Goal: Information Seeking & Learning: Learn about a topic

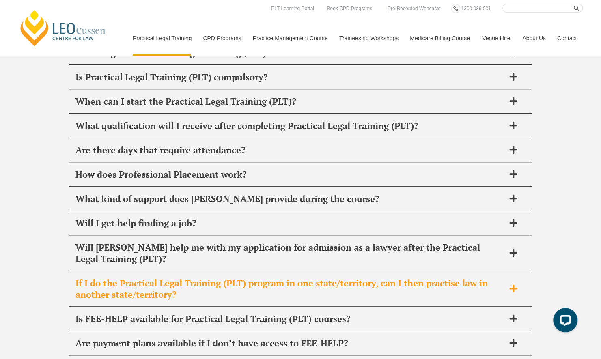
click at [238, 277] on h2 "If I do the Practical Legal Training (PLT) program in one state/territory, can …" at bounding box center [289, 288] width 429 height 23
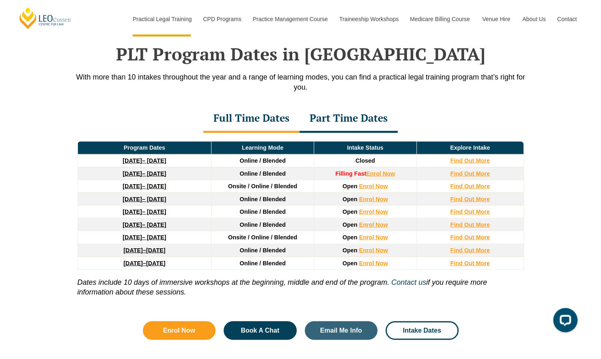
scroll to position [1107, 0]
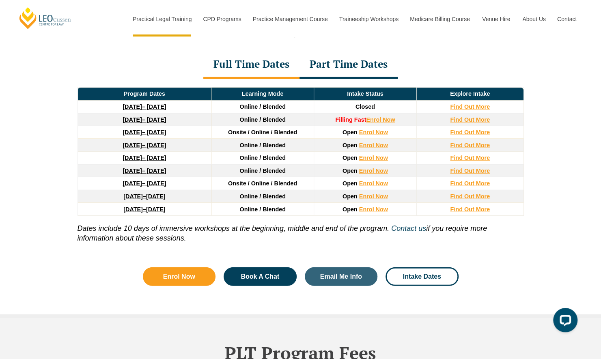
click at [166, 180] on link "3 August 2026 – 18 December 2026" at bounding box center [143, 183] width 43 height 6
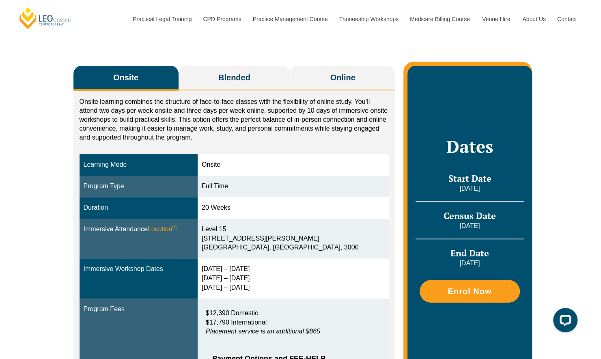
scroll to position [122, 0]
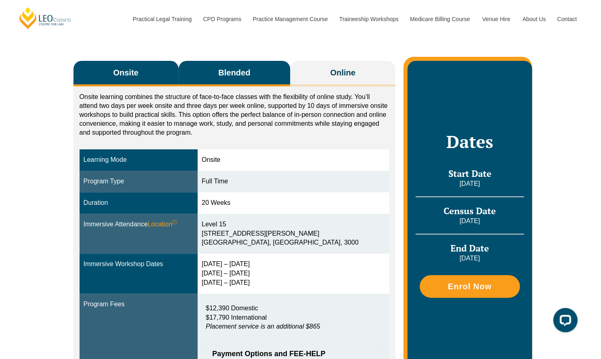
click at [236, 73] on span "Blended" at bounding box center [234, 72] width 32 height 11
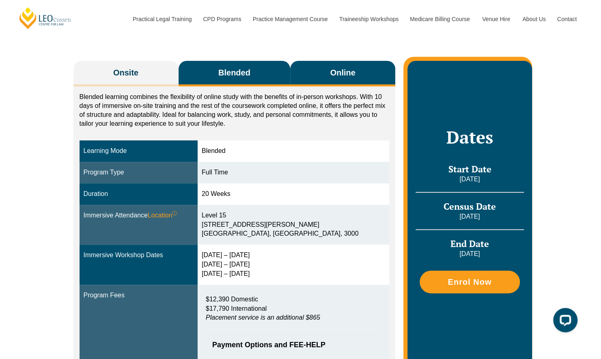
click at [300, 72] on button "Online" at bounding box center [342, 74] width 105 height 26
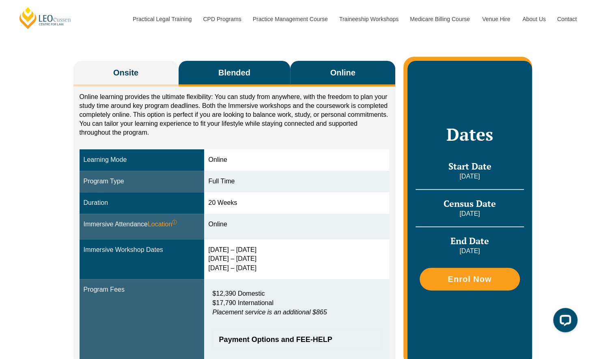
click at [222, 65] on button "Blended" at bounding box center [234, 74] width 112 height 26
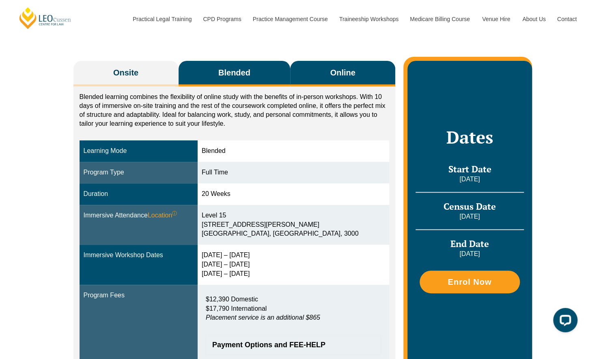
click at [310, 75] on button "Online" at bounding box center [342, 74] width 105 height 26
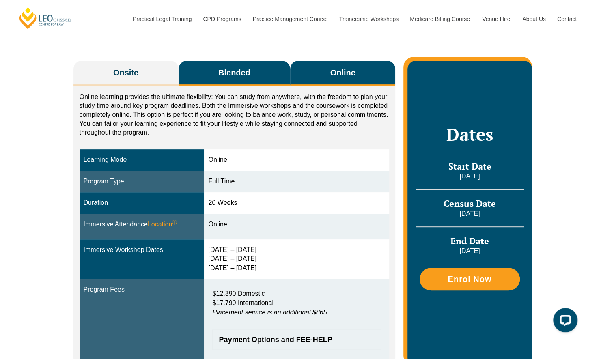
click at [249, 75] on span "Blended" at bounding box center [234, 72] width 32 height 11
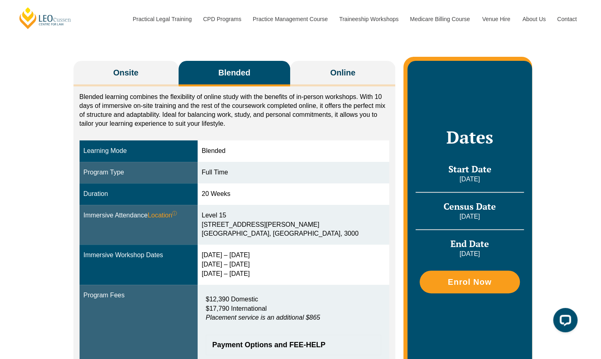
click at [398, 79] on div "Onsite Blended Online Onsite learning combines the structure of face-to-face cl…" at bounding box center [300, 211] width 462 height 367
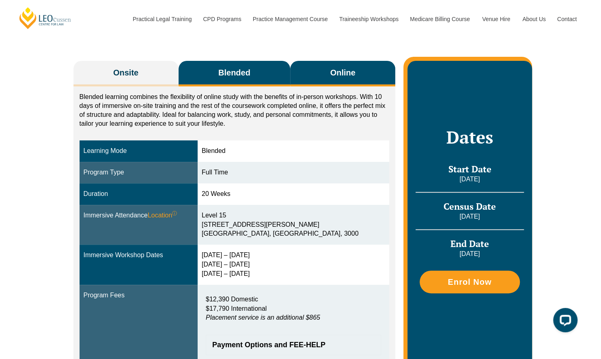
click at [328, 80] on button "Online" at bounding box center [342, 74] width 105 height 26
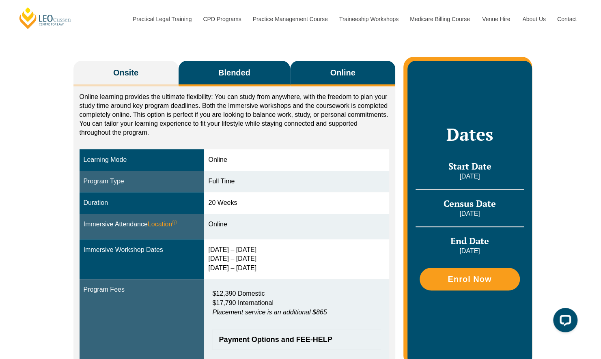
click at [259, 73] on button "Blended" at bounding box center [234, 74] width 112 height 26
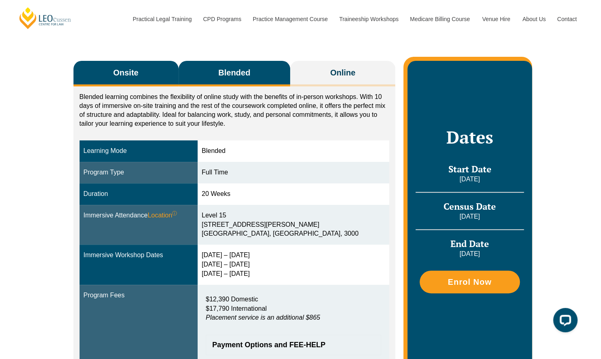
click at [127, 69] on span "Onsite" at bounding box center [125, 72] width 25 height 11
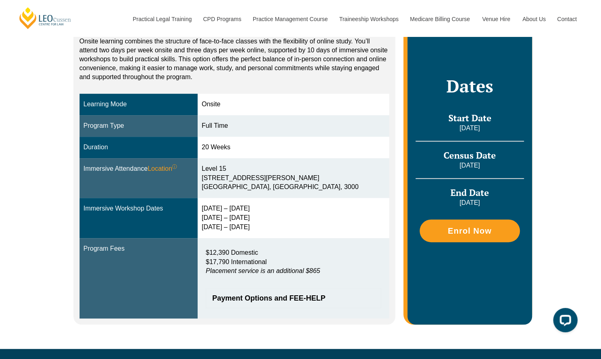
scroll to position [162, 0]
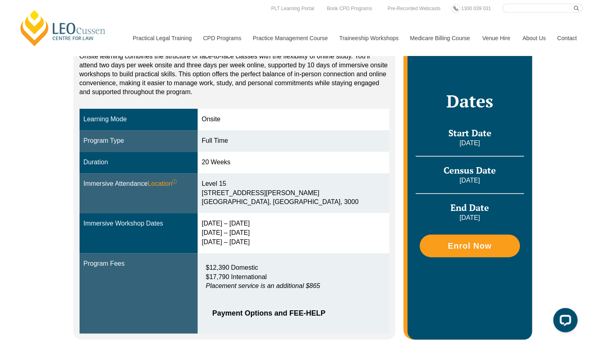
click at [59, 269] on div "Onsite Blended Online Onsite learning combines the structure of face-to-face cl…" at bounding box center [300, 176] width 601 height 376
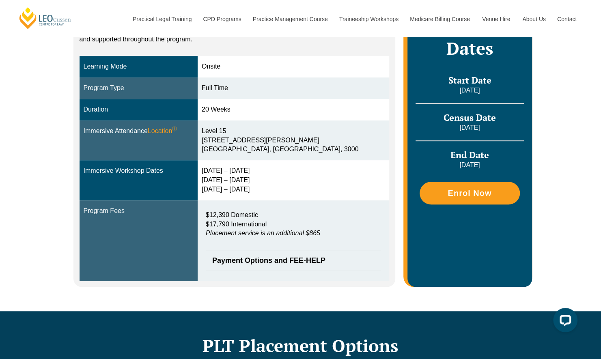
scroll to position [203, 0]
